Goal: Find specific page/section: Find specific page/section

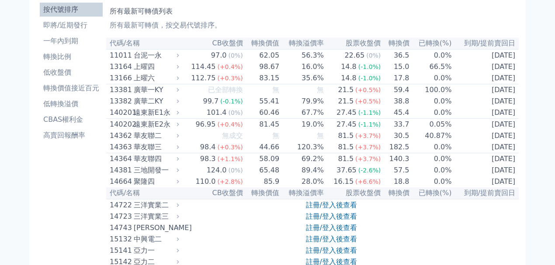
scroll to position [146, 0]
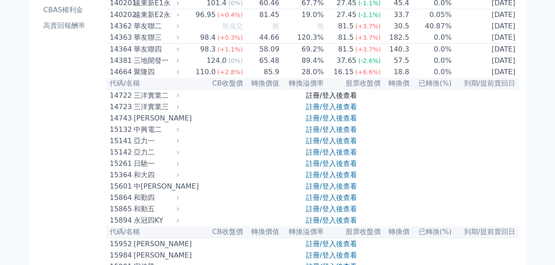
click at [335, 100] on link "註冊/登入後查看" at bounding box center [331, 95] width 51 height 8
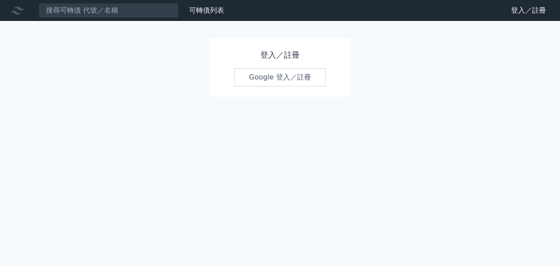
click at [275, 74] on link "Google 登入／註冊" at bounding box center [279, 77] width 91 height 18
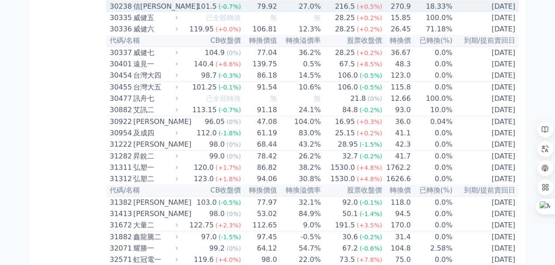
scroll to position [1225, 0]
